Goal: Information Seeking & Learning: Stay updated

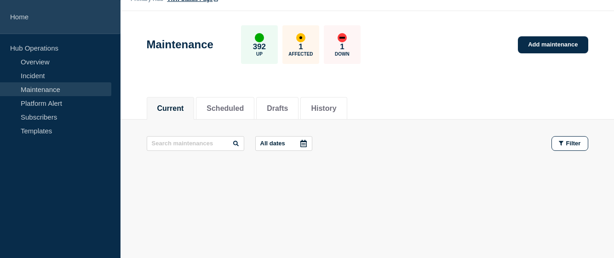
scroll to position [23, 0]
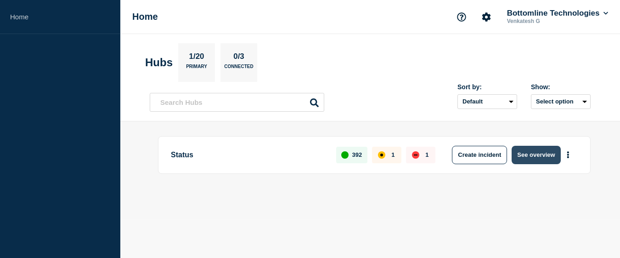
click at [532, 158] on button "See overview" at bounding box center [536, 155] width 49 height 18
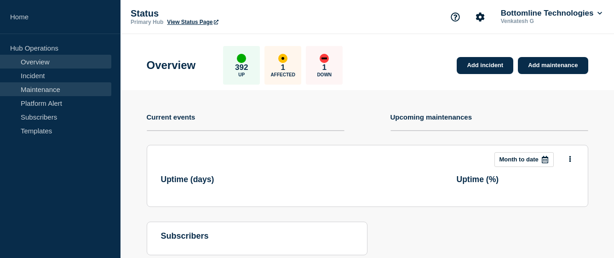
click at [52, 92] on link "Maintenance" at bounding box center [55, 89] width 111 height 14
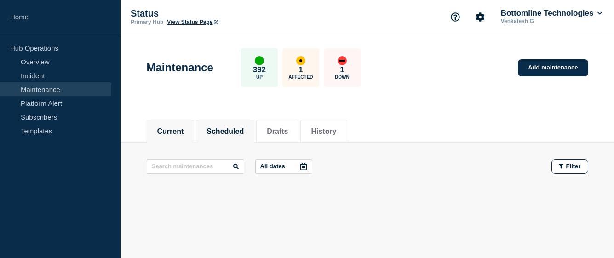
click at [244, 131] on button "Scheduled" at bounding box center [224, 131] width 37 height 8
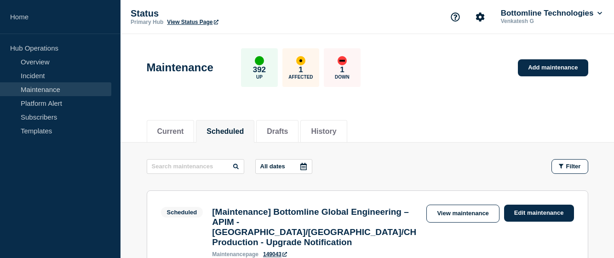
click at [302, 166] on icon at bounding box center [303, 166] width 6 height 7
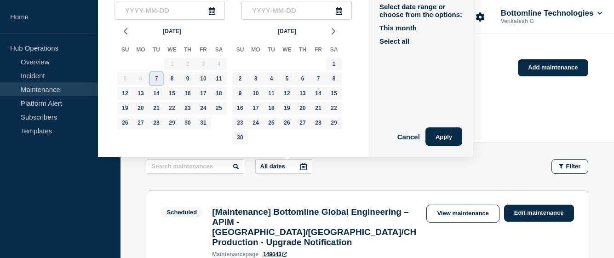
click at [159, 80] on div "7" at bounding box center [156, 78] width 13 height 13
type input "2025-10-07"
click at [199, 123] on div "31" at bounding box center [203, 122] width 13 height 13
type input "2025-10-31"
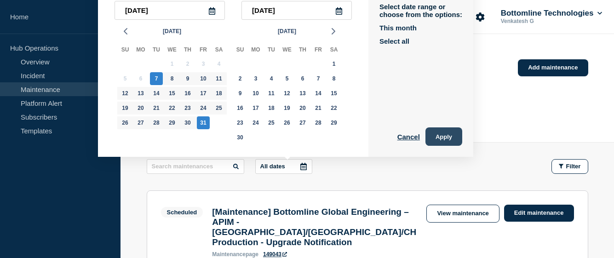
click at [454, 138] on button "Apply" at bounding box center [443, 136] width 37 height 18
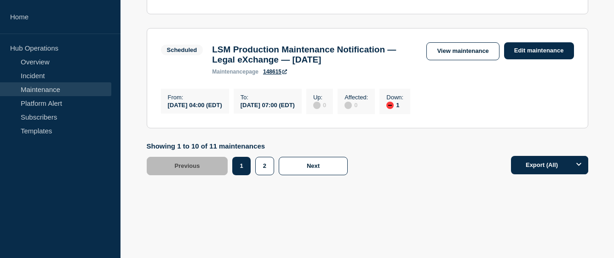
scroll to position [1272, 0]
click at [262, 175] on button "2" at bounding box center [264, 166] width 19 height 18
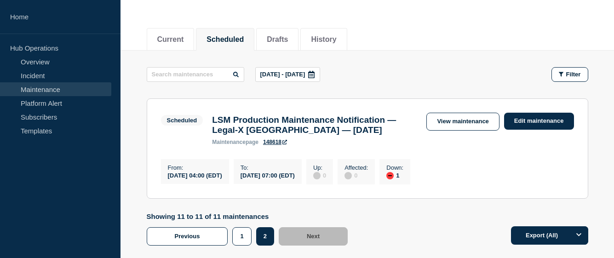
scroll to position [168, 0]
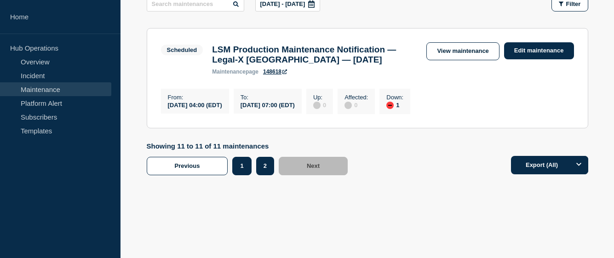
click at [241, 173] on button "1" at bounding box center [241, 166] width 19 height 18
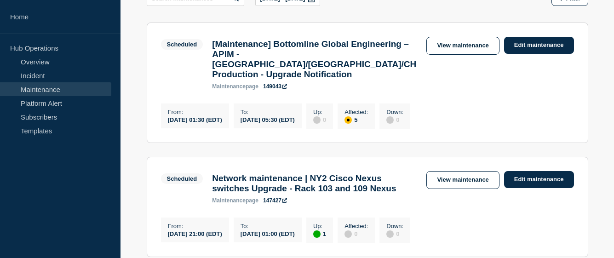
scroll to position [76, 0]
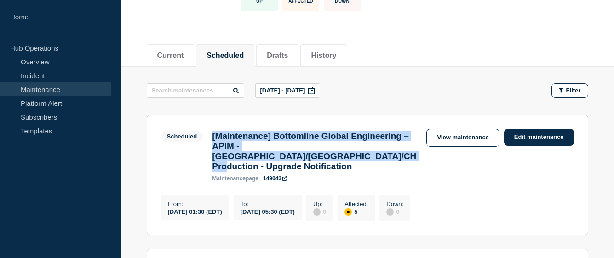
drag, startPoint x: 328, startPoint y: 166, endPoint x: 207, endPoint y: 137, distance: 124.3
click at [207, 137] on div "Scheduled [Maintenance] Bottomline Global Engineering – APIM - US/UK/CH Product…" at bounding box center [291, 155] width 261 height 53
copy h3 "[Maintenance] Bottomline Global Engineering – APIM - [GEOGRAPHIC_DATA]/[GEOGRAP…"
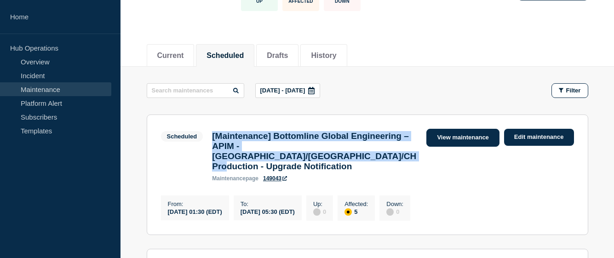
click at [456, 137] on link "View maintenance" at bounding box center [462, 138] width 73 height 18
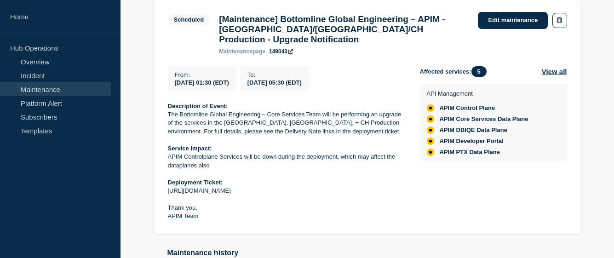
scroll to position [140, 0]
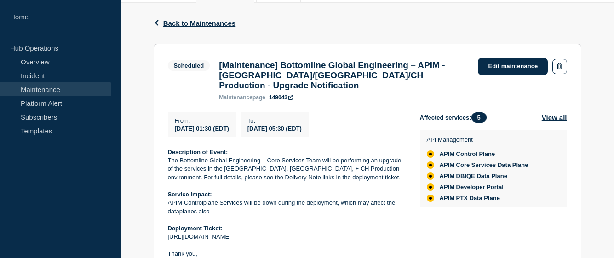
drag, startPoint x: 252, startPoint y: 122, endPoint x: 176, endPoint y: 125, distance: 76.8
click at [176, 125] on div "From : 2025-10-07 01:30 (EDT)" at bounding box center [202, 124] width 68 height 25
copy span "[DATE] 01:30 (EDT)"
drag, startPoint x: 352, startPoint y: 121, endPoint x: 269, endPoint y: 125, distance: 82.8
click at [269, 125] on div "From : 2025-10-07 01:30 (EDT) To : 2025-10-07 05:30 (EDT)" at bounding box center [294, 124] width 252 height 25
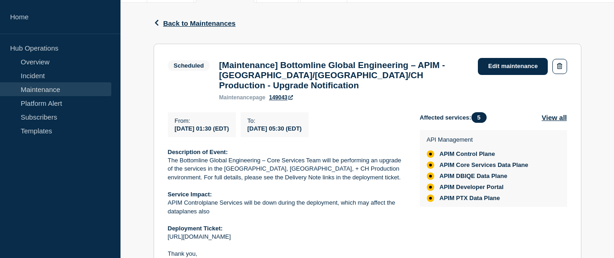
copy span "[DATE] 05:30 (EDT)"
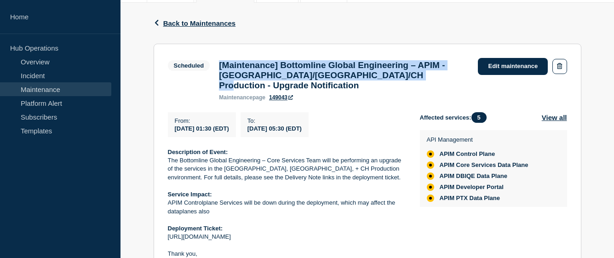
drag, startPoint x: 471, startPoint y: 79, endPoint x: 218, endPoint y: 64, distance: 253.2
click at [218, 64] on div "[Maintenance] Bottomline Global Engineering – APIM - US/UK/CH Production - Upgr…" at bounding box center [343, 80] width 259 height 40
copy h3 "[Maintenance] Bottomline Global Engineering – APIM - [GEOGRAPHIC_DATA]/[GEOGRAP…"
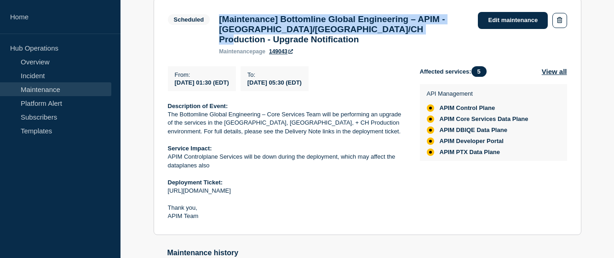
drag, startPoint x: 211, startPoint y: 161, endPoint x: 162, endPoint y: 152, distance: 49.1
click at [162, 152] on section "Scheduled [Maintenance] Bottomline Global Engineering – APIM - US/UK/CH Product…" at bounding box center [367, 116] width 427 height 237
copy p "APIM Controlplane Services will be down during the deployment, which may affect…"
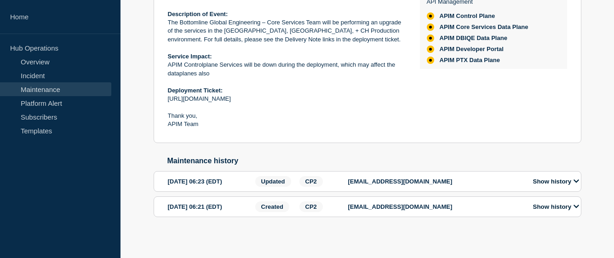
click at [576, 182] on button "Show history" at bounding box center [555, 181] width 51 height 8
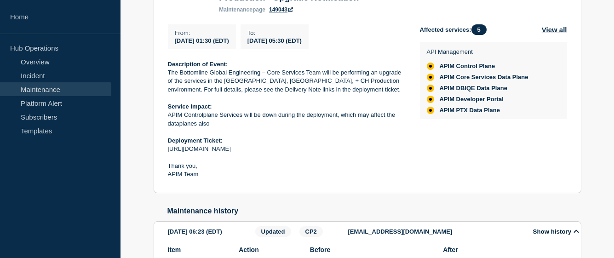
scroll to position [0, 0]
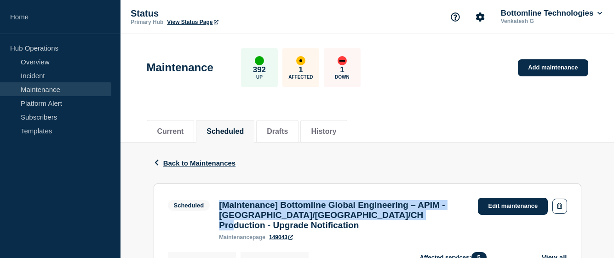
drag, startPoint x: 410, startPoint y: 216, endPoint x: 218, endPoint y: 211, distance: 192.7
click at [218, 211] on div "[Maintenance] Bottomline Global Engineering – APIM - US/UK/CH Production - Upgr…" at bounding box center [343, 220] width 259 height 40
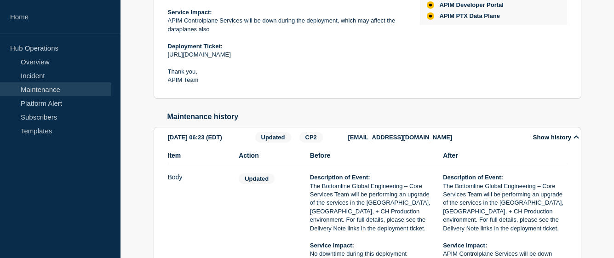
scroll to position [230, 0]
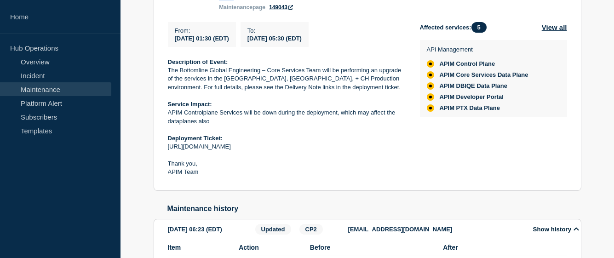
drag, startPoint x: 217, startPoint y: 120, endPoint x: 169, endPoint y: 110, distance: 49.3
click at [169, 110] on p "APIM Controlplane Services will be down during the deployment, which may affect…" at bounding box center [286, 116] width 237 height 17
copy p "APIM Controlplane Services will be down during the deployment, which may affect…"
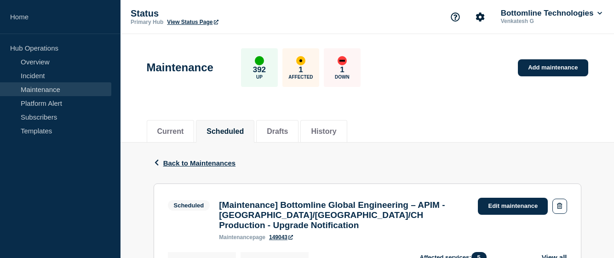
click at [156, 162] on icon "button" at bounding box center [156, 162] width 4 height 6
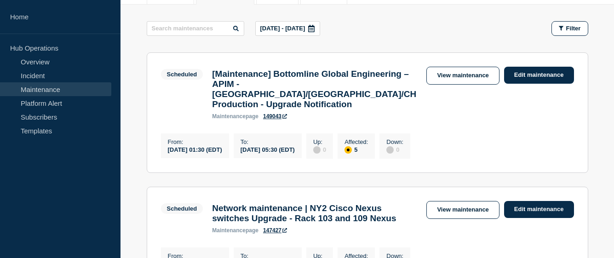
scroll to position [230, 0]
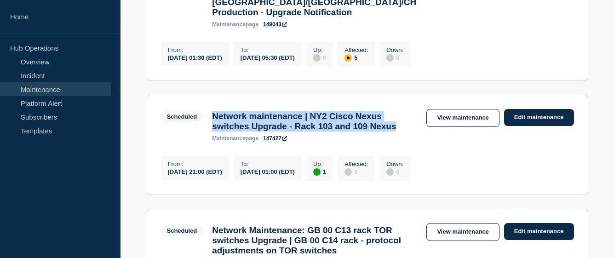
drag, startPoint x: 244, startPoint y: 141, endPoint x: 209, endPoint y: 114, distance: 44.2
click at [209, 114] on div "Network maintenance | NY2 Cisco Nexus switches Upgrade - Rack 103 and 109 Nexus…" at bounding box center [314, 126] width 214 height 30
copy h3 "Network maintenance | NY2 Cisco Nexus switches Upgrade - Rack 103 and 109 Nexus"
click at [457, 116] on link "View maintenance" at bounding box center [462, 118] width 73 height 18
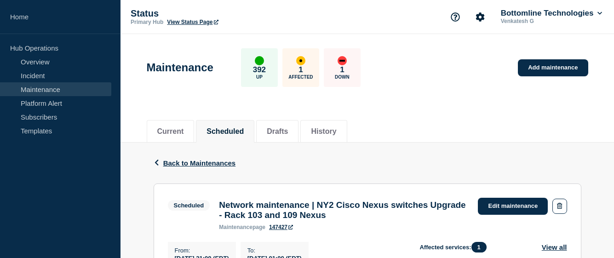
scroll to position [46, 0]
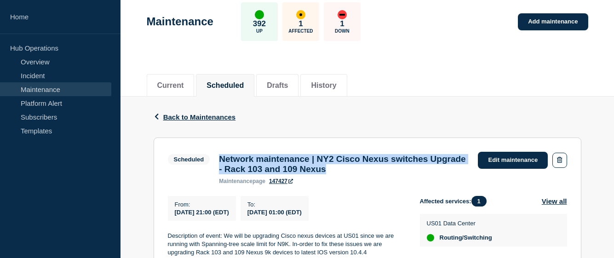
drag, startPoint x: 388, startPoint y: 173, endPoint x: 216, endPoint y: 156, distance: 172.7
click at [216, 156] on div "Network maintenance | NY2 Cisco Nexus switches Upgrade - Rack 103 and 109 Nexus…" at bounding box center [343, 169] width 259 height 30
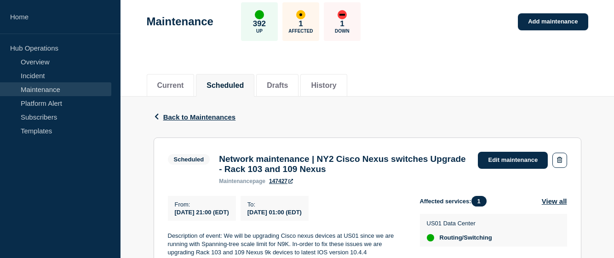
drag, startPoint x: 254, startPoint y: 220, endPoint x: 167, endPoint y: 213, distance: 86.7
click at [168, 213] on div "From : 2025-10-08 21:00 (EDT)" at bounding box center [202, 208] width 68 height 25
copy span "[DATE] 21:00 (EDT)"
drag, startPoint x: 337, startPoint y: 217, endPoint x: 267, endPoint y: 216, distance: 70.8
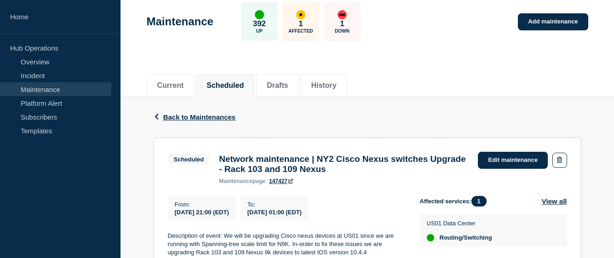
click at [267, 216] on div "To : 2025-10-09 01:00 (EDT)" at bounding box center [274, 208] width 68 height 25
copy span "[DATE] 01:00 (EDT)"
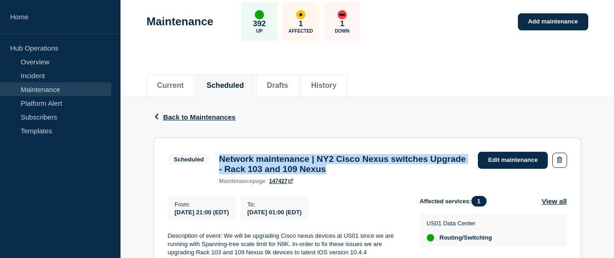
drag, startPoint x: 393, startPoint y: 174, endPoint x: 218, endPoint y: 160, distance: 175.2
click at [218, 160] on div "Network maintenance | NY2 Cisco Nexus switches Upgrade - Rack 103 and 109 Nexus…" at bounding box center [343, 169] width 259 height 30
copy h3 "Network maintenance | NY2 Cisco Nexus switches Upgrade - Rack 103 and 109 Nexus"
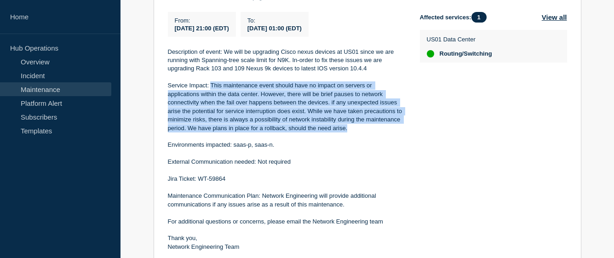
drag, startPoint x: 350, startPoint y: 134, endPoint x: 211, endPoint y: 90, distance: 145.4
click at [211, 90] on p "Service Impact: This maintenance event should have no impact on servers or appl…" at bounding box center [286, 106] width 237 height 51
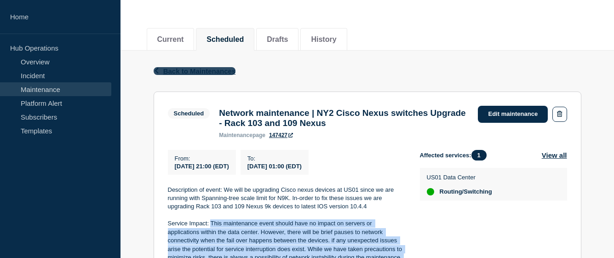
click at [157, 71] on icon "button" at bounding box center [156, 71] width 4 height 6
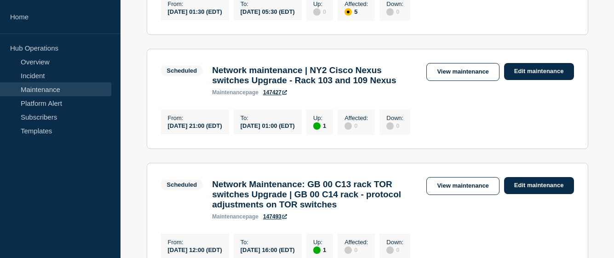
scroll to position [322, 0]
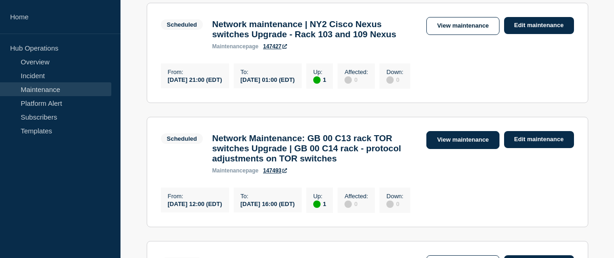
click at [453, 149] on link "View maintenance" at bounding box center [462, 140] width 73 height 18
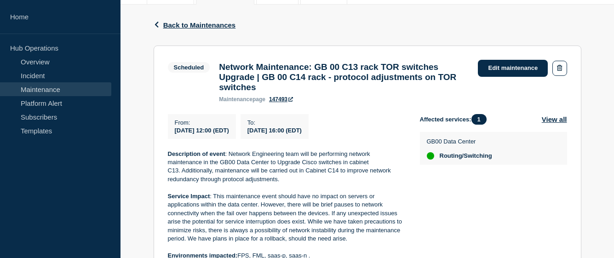
scroll to position [184, 0]
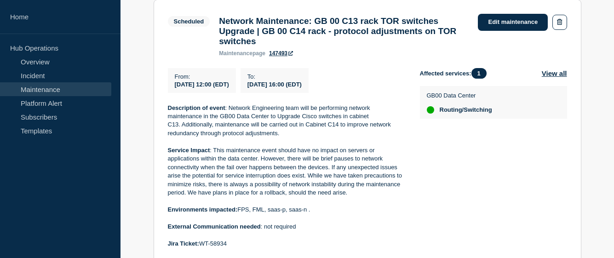
drag, startPoint x: 254, startPoint y: 88, endPoint x: 174, endPoint y: 93, distance: 79.7
click at [174, 93] on div "From : 2025-10-11 12:00 (EDT)" at bounding box center [202, 80] width 68 height 25
drag, startPoint x: 317, startPoint y: 94, endPoint x: 270, endPoint y: 92, distance: 46.9
click at [270, 92] on div "From : 2025-10-11 12:00 (EDT) To : 2025-10-11 16:00 (EDT)" at bounding box center [294, 80] width 252 height 25
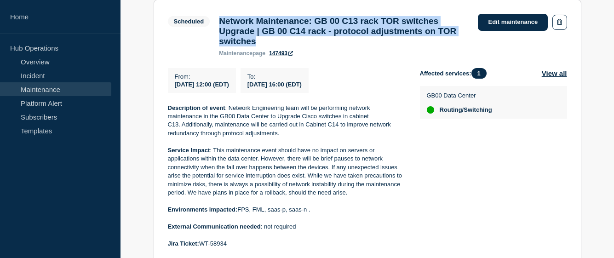
drag, startPoint x: 364, startPoint y: 46, endPoint x: 215, endPoint y: 18, distance: 151.9
click at [215, 18] on div "Network Maintenance: GB 00 C13 rack TOR switches Upgrade | GB 00 C14 rack - pro…" at bounding box center [343, 36] width 259 height 40
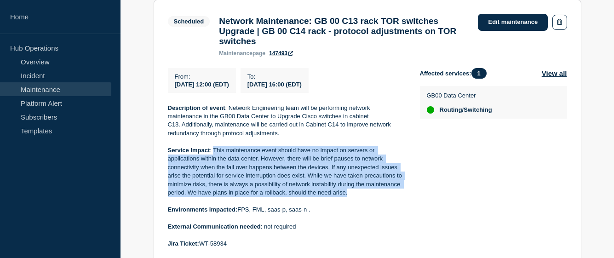
drag, startPoint x: 355, startPoint y: 204, endPoint x: 214, endPoint y: 155, distance: 149.3
click at [214, 155] on p "Service Impact : This maintenance event should have no impact on servers or app…" at bounding box center [286, 171] width 237 height 51
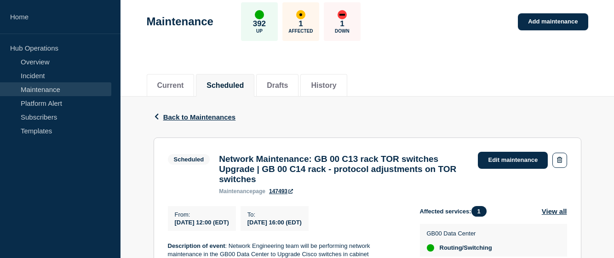
scroll to position [0, 0]
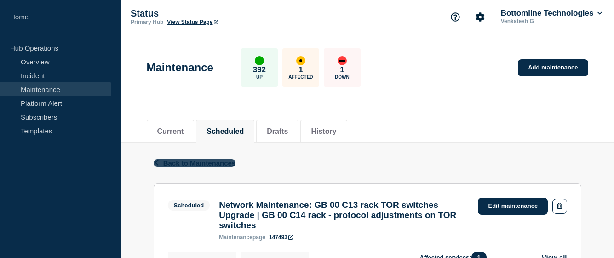
click at [156, 163] on icon "button" at bounding box center [156, 162] width 4 height 6
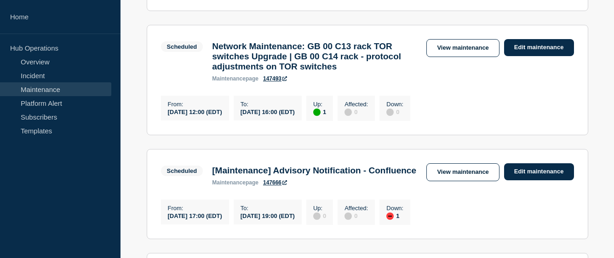
scroll to position [506, 0]
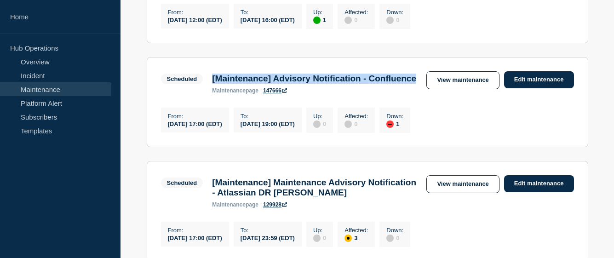
drag, startPoint x: 272, startPoint y: 117, endPoint x: 213, endPoint y: 100, distance: 61.2
click at [213, 84] on h3 "[Maintenance] Advisory Notification - Confluence" at bounding box center [314, 79] width 204 height 10
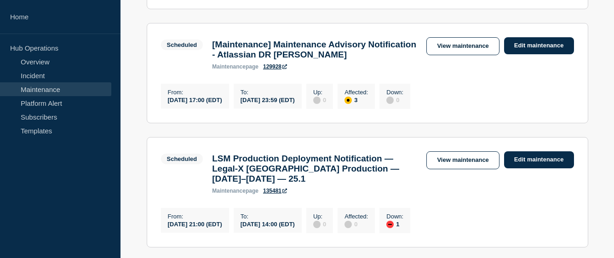
scroll to position [689, 0]
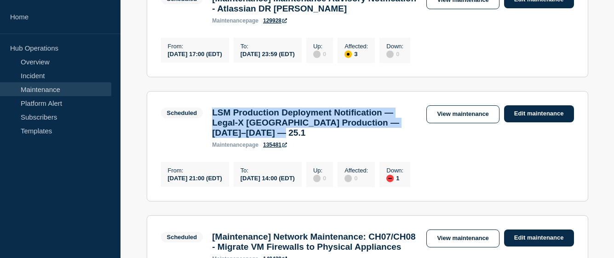
drag, startPoint x: 312, startPoint y: 185, endPoint x: 212, endPoint y: 156, distance: 103.3
click at [212, 138] on h3 "LSM Production Deployment Notification — Legal-X [GEOGRAPHIC_DATA] Production —…" at bounding box center [314, 123] width 205 height 30
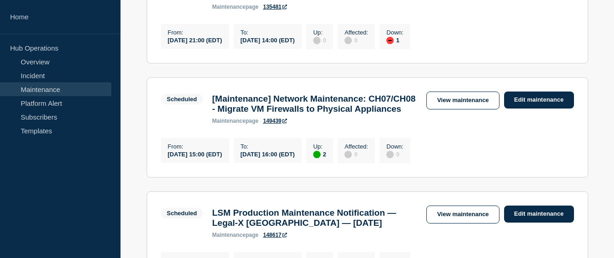
scroll to position [781, 0]
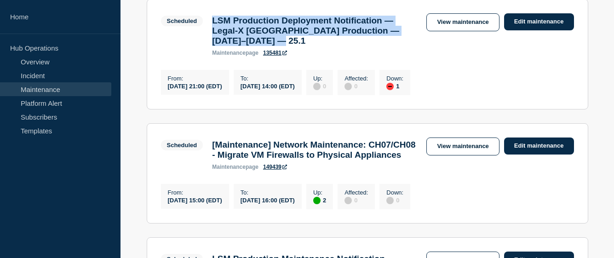
drag, startPoint x: 245, startPoint y: 138, endPoint x: 165, endPoint y: 138, distance: 80.9
click at [165, 95] on div "From : 2025-10-17 21:00 (EDT)" at bounding box center [195, 82] width 68 height 25
drag, startPoint x: 337, startPoint y: 137, endPoint x: 255, endPoint y: 137, distance: 82.3
click at [255, 95] on div "To : 2025-10-18 14:00 (EDT)" at bounding box center [267, 82] width 68 height 25
drag, startPoint x: 303, startPoint y: 94, endPoint x: 212, endPoint y: 64, distance: 95.8
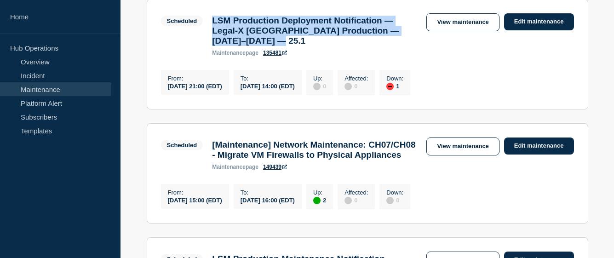
click at [212, 46] on h3 "LSM Production Deployment Notification — Legal-X [GEOGRAPHIC_DATA] Production —…" at bounding box center [314, 31] width 205 height 30
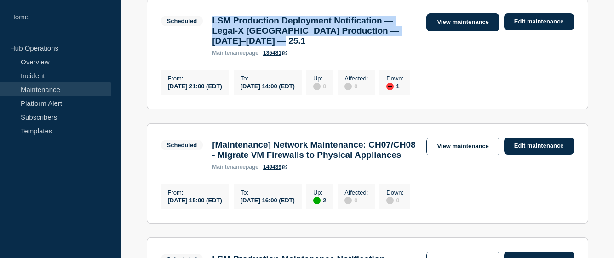
click at [478, 31] on link "View maintenance" at bounding box center [462, 22] width 73 height 18
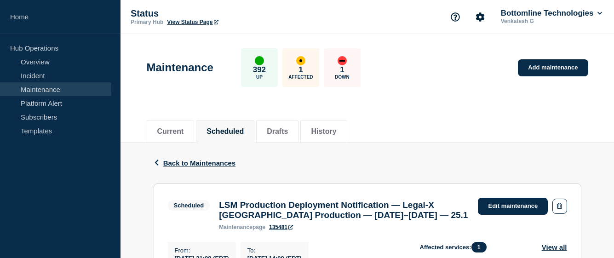
scroll to position [138, 0]
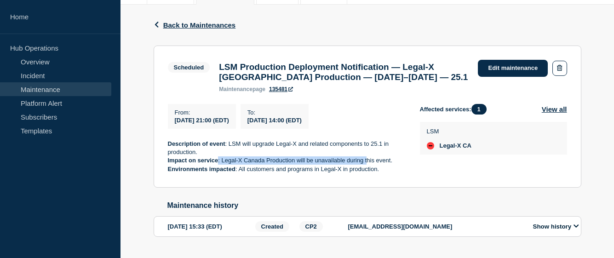
drag, startPoint x: 218, startPoint y: 165, endPoint x: 368, endPoint y: 163, distance: 149.4
click at [368, 163] on p "Impact on service : Legal-X Canada Production will be unavailable during this e…" at bounding box center [286, 160] width 237 height 8
click at [404, 171] on p "Environments impacted : All customers and programs in Legal-X in production." at bounding box center [286, 169] width 237 height 8
drag, startPoint x: 392, startPoint y: 165, endPoint x: 220, endPoint y: 168, distance: 172.4
click at [220, 165] on p "Impact on service : Legal-X Canada Production will be unavailable during this e…" at bounding box center [286, 160] width 237 height 8
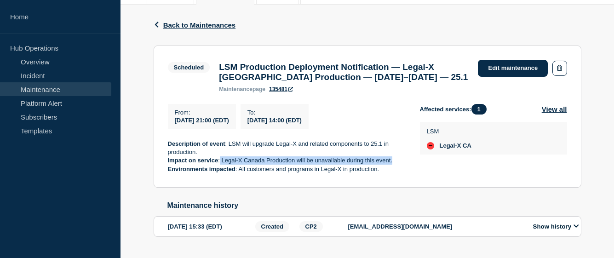
scroll to position [92, 0]
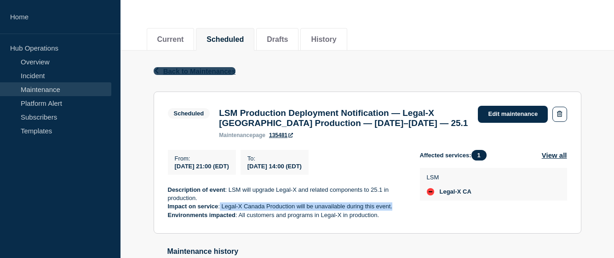
click at [156, 68] on icon "button" at bounding box center [156, 71] width 7 height 6
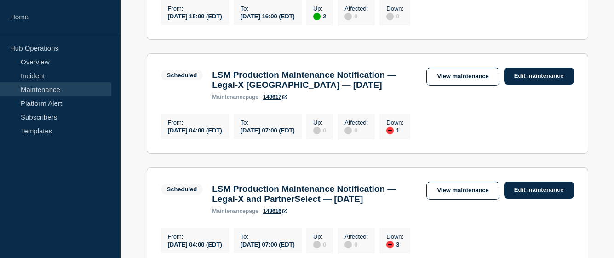
scroll to position [919, 0]
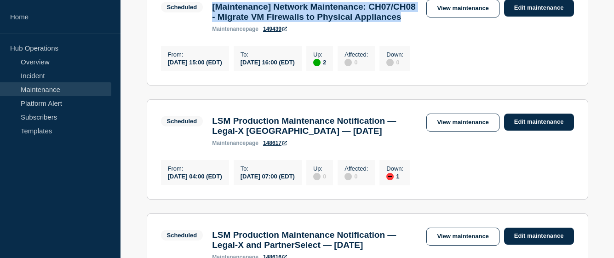
drag, startPoint x: 309, startPoint y: 85, endPoint x: 213, endPoint y: 57, distance: 99.6
click at [213, 22] on h3 "[Maintenance] Network Maintenance: CH07/CH08 - Migrate VM Firewalls to Physical…" at bounding box center [314, 12] width 205 height 20
click at [463, 17] on link "View maintenance" at bounding box center [462, 9] width 73 height 18
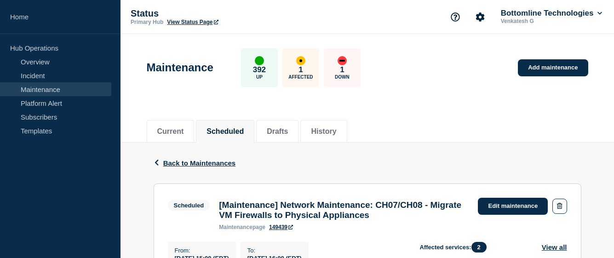
scroll to position [138, 0]
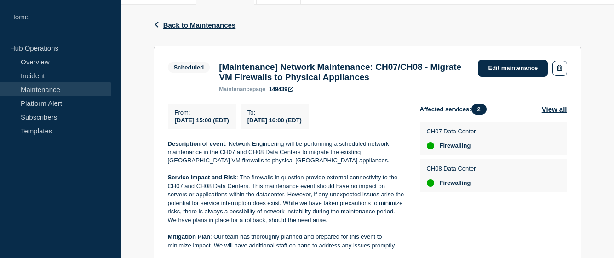
drag, startPoint x: 253, startPoint y: 126, endPoint x: 174, endPoint y: 125, distance: 78.6
click at [174, 125] on div "From : 2025-10-18 15:00 (EDT)" at bounding box center [202, 116] width 68 height 25
drag, startPoint x: 348, startPoint y: 125, endPoint x: 267, endPoint y: 128, distance: 81.0
click at [267, 128] on div "To : 2025-10-18 16:00 (EDT)" at bounding box center [274, 116] width 68 height 25
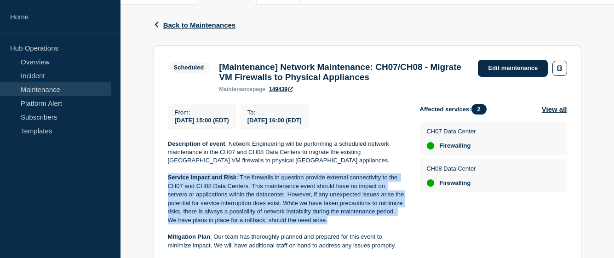
drag, startPoint x: 327, startPoint y: 223, endPoint x: 240, endPoint y: 179, distance: 97.2
click at [240, 179] on div "Description of event : Network Engineering will be performing a scheduled netwo…" at bounding box center [286, 254] width 237 height 229
click at [240, 173] on p at bounding box center [286, 169] width 237 height 8
drag, startPoint x: 240, startPoint y: 179, endPoint x: 330, endPoint y: 224, distance: 100.1
click at [330, 224] on p "Service Impact and Risk : The firewalls in question provide external connectivi…" at bounding box center [286, 198] width 237 height 51
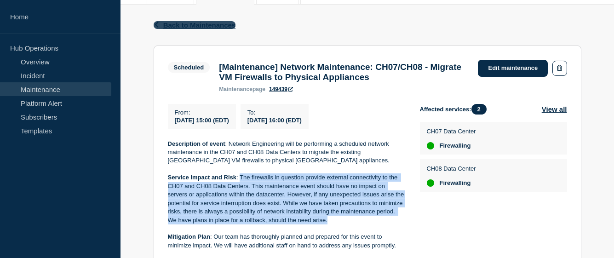
click at [154, 26] on icon "button" at bounding box center [156, 25] width 7 height 6
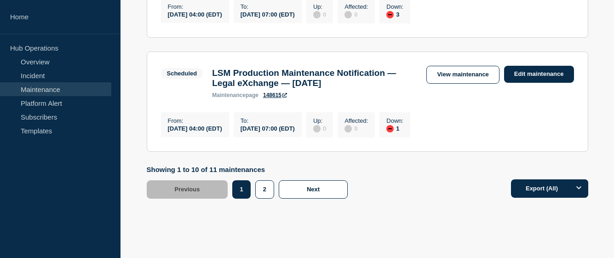
scroll to position [1241, 0]
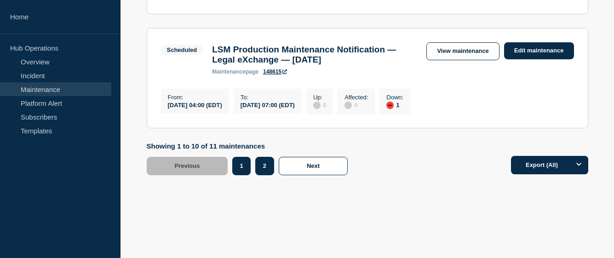
click at [268, 175] on button "2" at bounding box center [264, 166] width 19 height 18
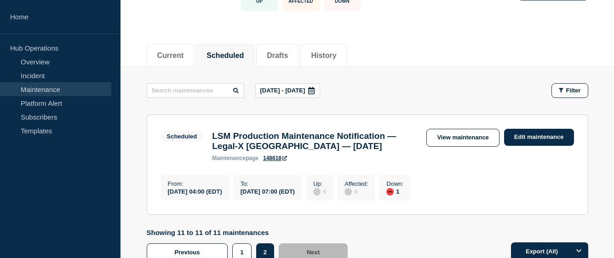
scroll to position [122, 0]
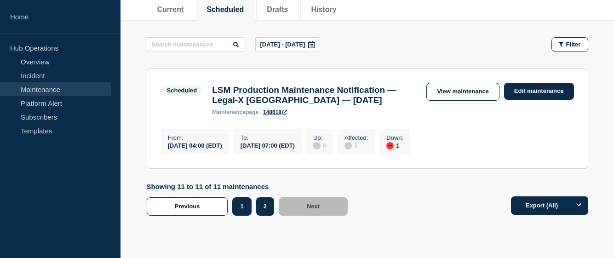
click at [237, 212] on button "1" at bounding box center [241, 206] width 19 height 18
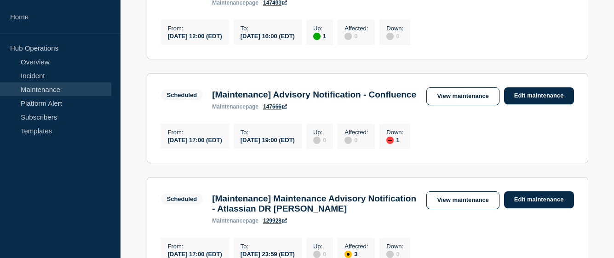
scroll to position [719, 0]
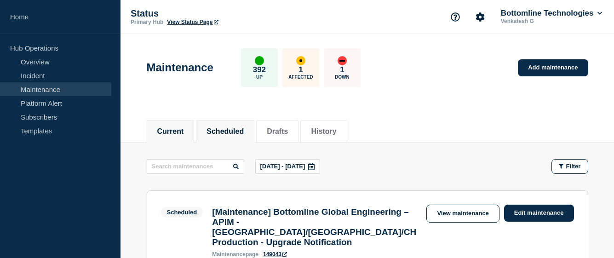
click at [184, 131] on button "Current" at bounding box center [170, 131] width 27 height 8
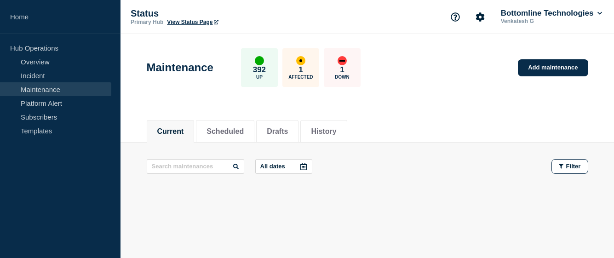
scroll to position [23, 0]
